Goal: Transaction & Acquisition: Obtain resource

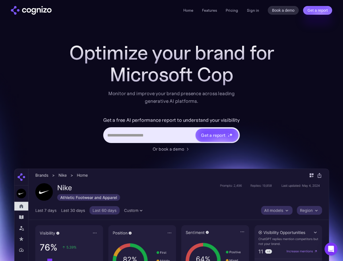
click at [317, 10] on link "Get a report" at bounding box center [317, 10] width 29 height 9
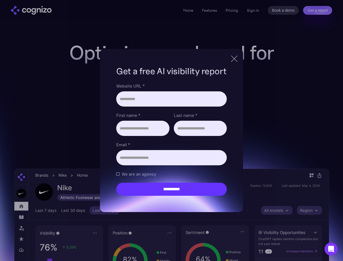
click at [217, 135] on input "Last name *" at bounding box center [200, 127] width 53 height 15
click at [331, 249] on icon "Open Intercom Messenger" at bounding box center [331, 248] width 6 height 7
